Goal: Find contact information: Find contact information

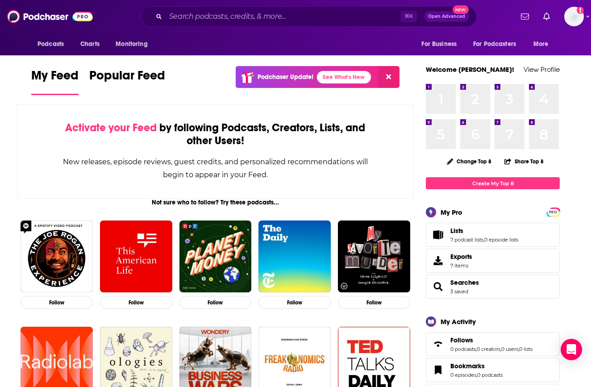
click at [387, 76] on icon at bounding box center [388, 76] width 5 height 7
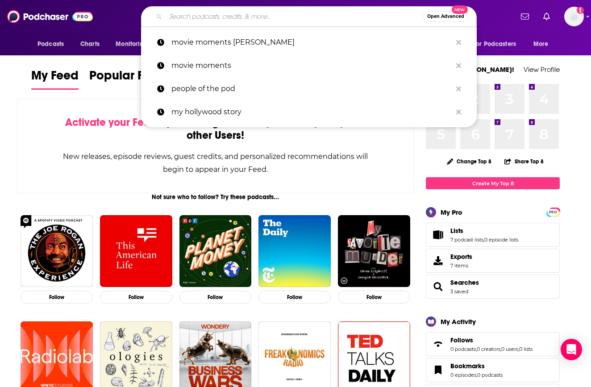
click at [195, 18] on input "Search podcasts, credits, & more..." at bounding box center [295, 16] width 258 height 14
type input "d"
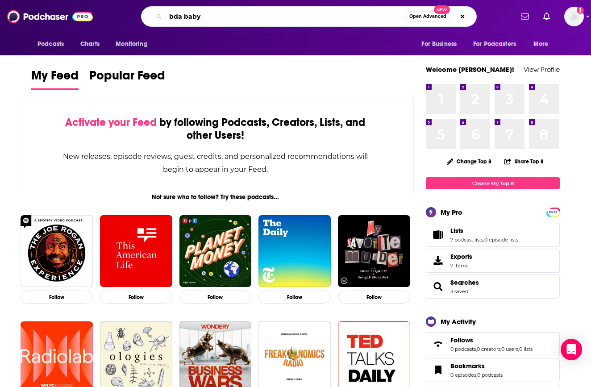
type input "bda baby"
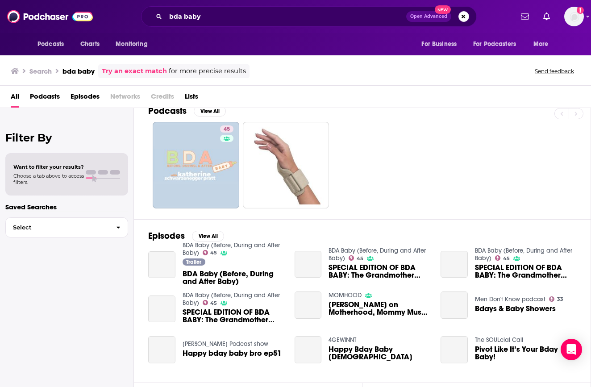
scroll to position [11, 0]
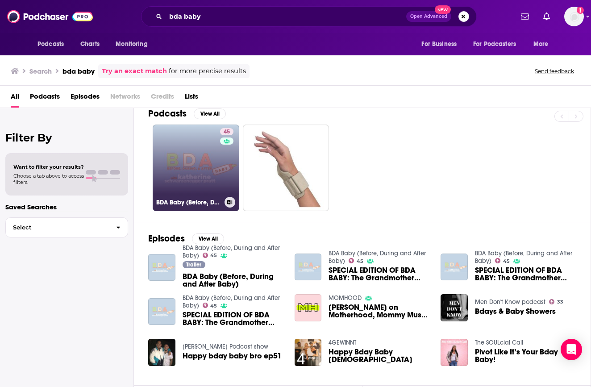
click at [216, 173] on link "45 BDA Baby (Before, During and After Baby)" at bounding box center [196, 168] width 87 height 87
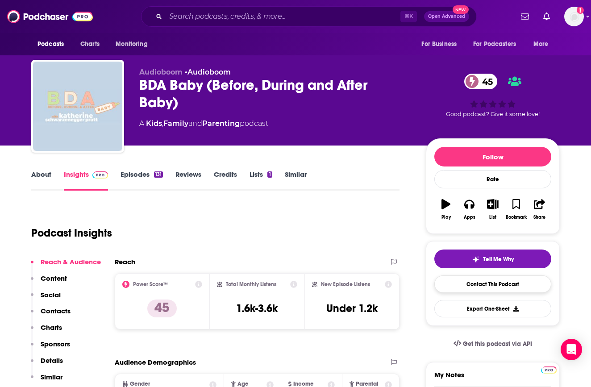
click at [502, 288] on link "Contact This Podcast" at bounding box center [492, 284] width 117 height 17
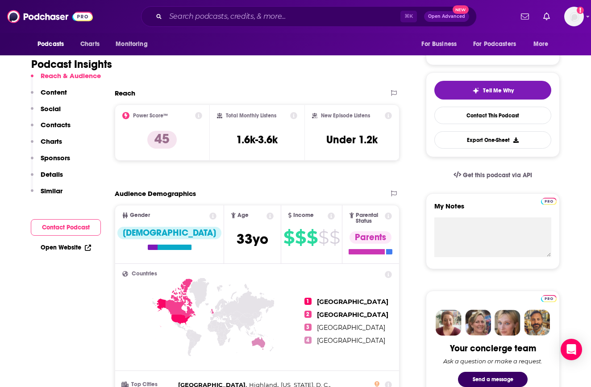
click at [480, 114] on link "Contact This Podcast" at bounding box center [492, 115] width 117 height 17
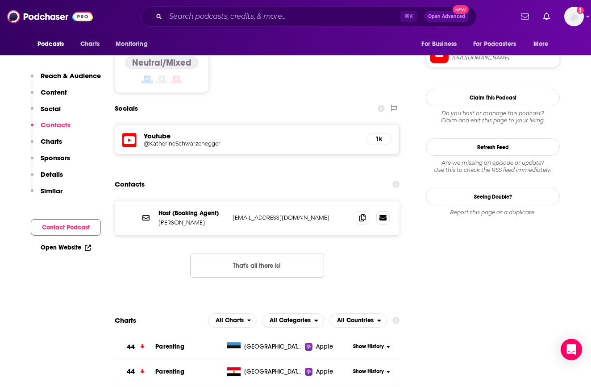
scroll to position [697, 0]
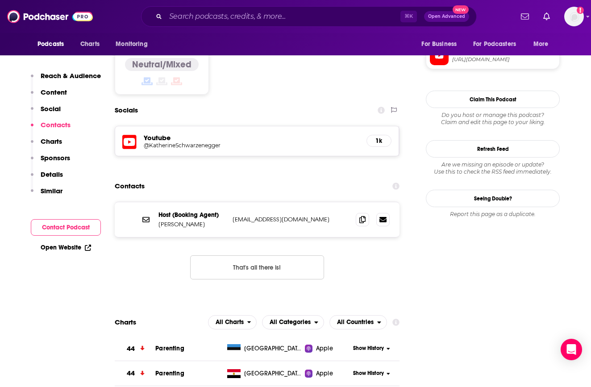
click at [287, 255] on button "That's all there is!" at bounding box center [257, 267] width 134 height 24
click at [249, 255] on button "That's all there is!" at bounding box center [257, 267] width 134 height 24
click at [360, 216] on icon at bounding box center [362, 219] width 6 height 7
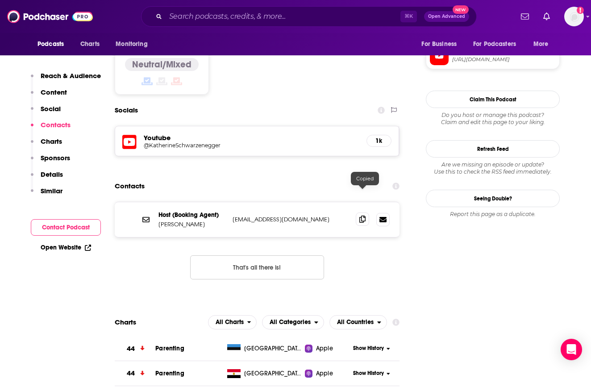
click at [360, 216] on icon at bounding box center [362, 219] width 6 height 7
click at [271, 255] on button "That's all there is!" at bounding box center [257, 267] width 134 height 24
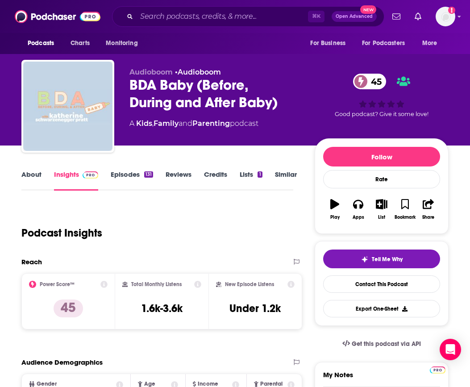
scroll to position [0, 3]
click at [135, 181] on link "Episodes 131" at bounding box center [132, 180] width 42 height 21
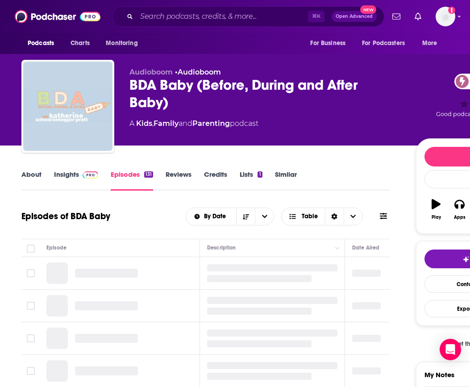
click at [174, 173] on link "Reviews" at bounding box center [179, 180] width 26 height 21
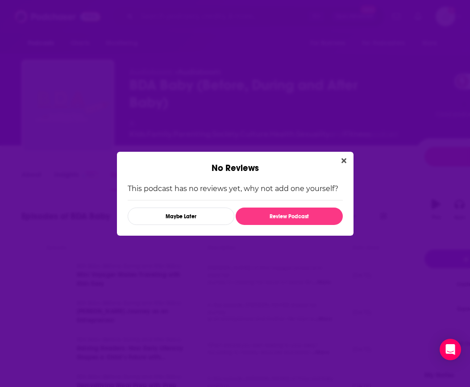
click at [180, 54] on div "No Reviews This podcast has no reviews yet, why not add one yourself? Maybe Lat…" at bounding box center [235, 193] width 470 height 387
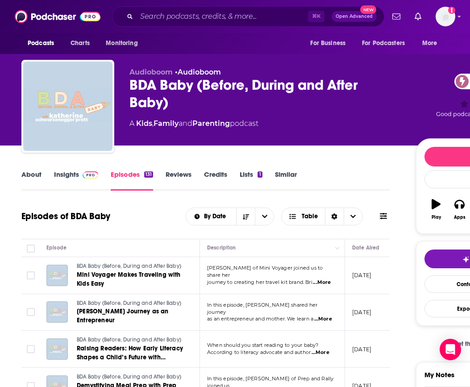
click at [28, 180] on link "About" at bounding box center [31, 180] width 20 height 21
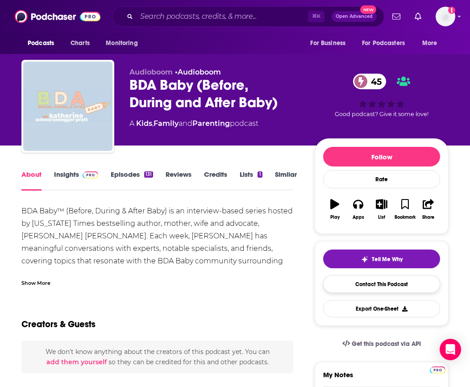
click at [418, 283] on link "Contact This Podcast" at bounding box center [381, 284] width 117 height 17
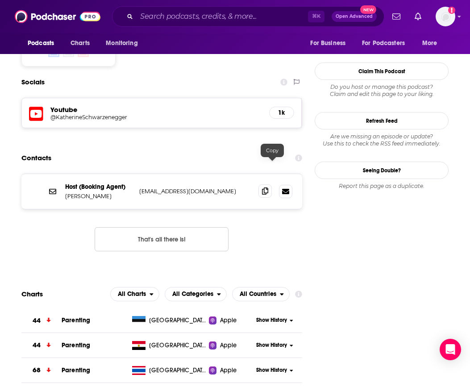
click at [271, 184] on span at bounding box center [265, 190] width 13 height 13
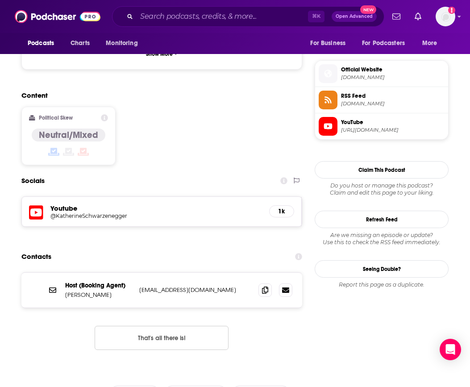
scroll to position [629, 0]
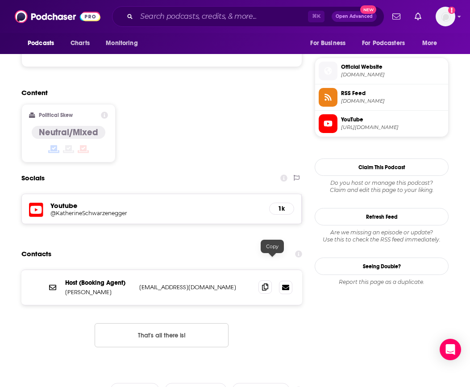
click at [272, 280] on span at bounding box center [265, 286] width 13 height 13
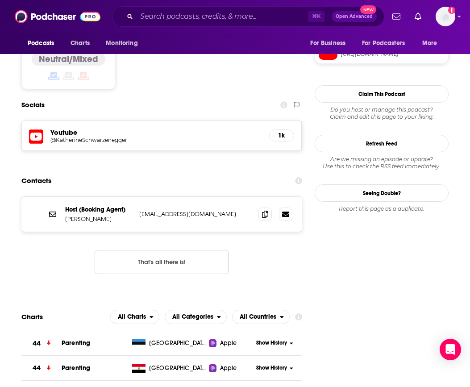
scroll to position [650, 0]
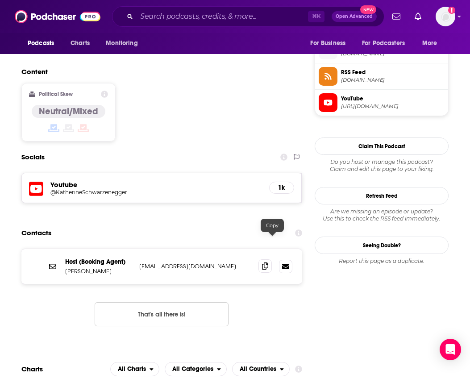
click at [268, 263] on icon at bounding box center [265, 266] width 6 height 7
